Goal: Find specific page/section: Find specific page/section

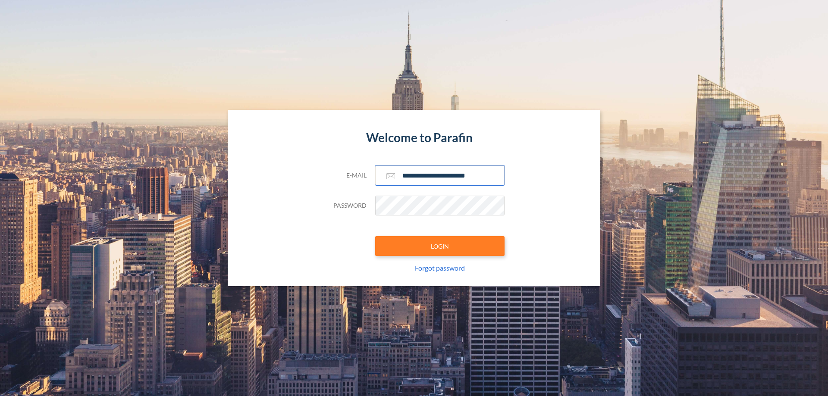
type input "**********"
click at [440, 246] on button "LOGIN" at bounding box center [439, 246] width 129 height 20
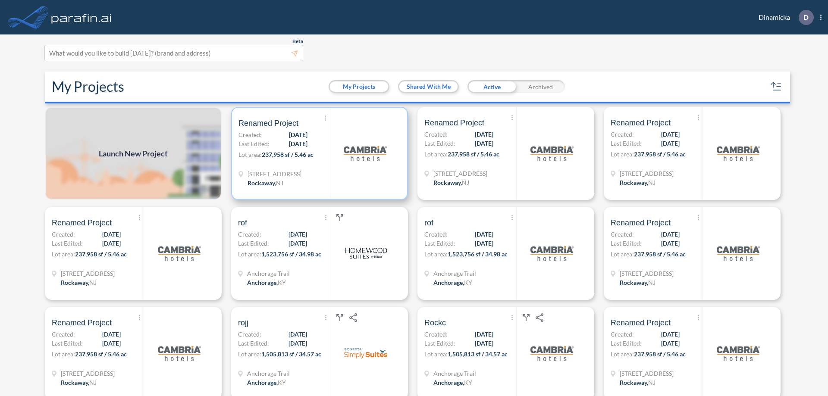
scroll to position [2, 0]
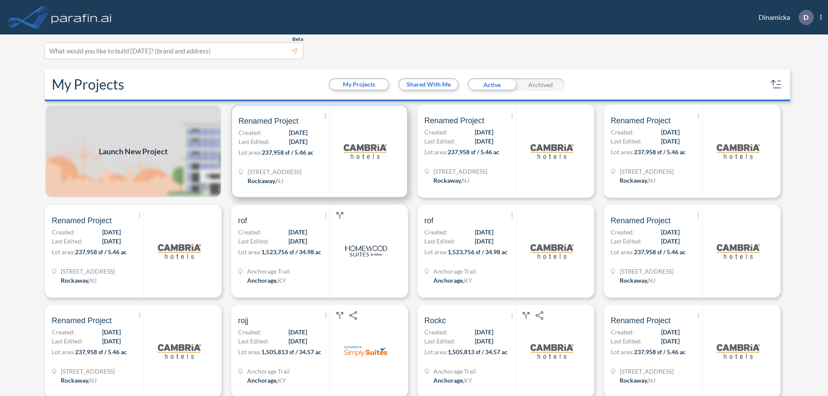
click at [318, 151] on p "Lot area: 237,958 sf / 5.46 ac" at bounding box center [284, 154] width 91 height 13
